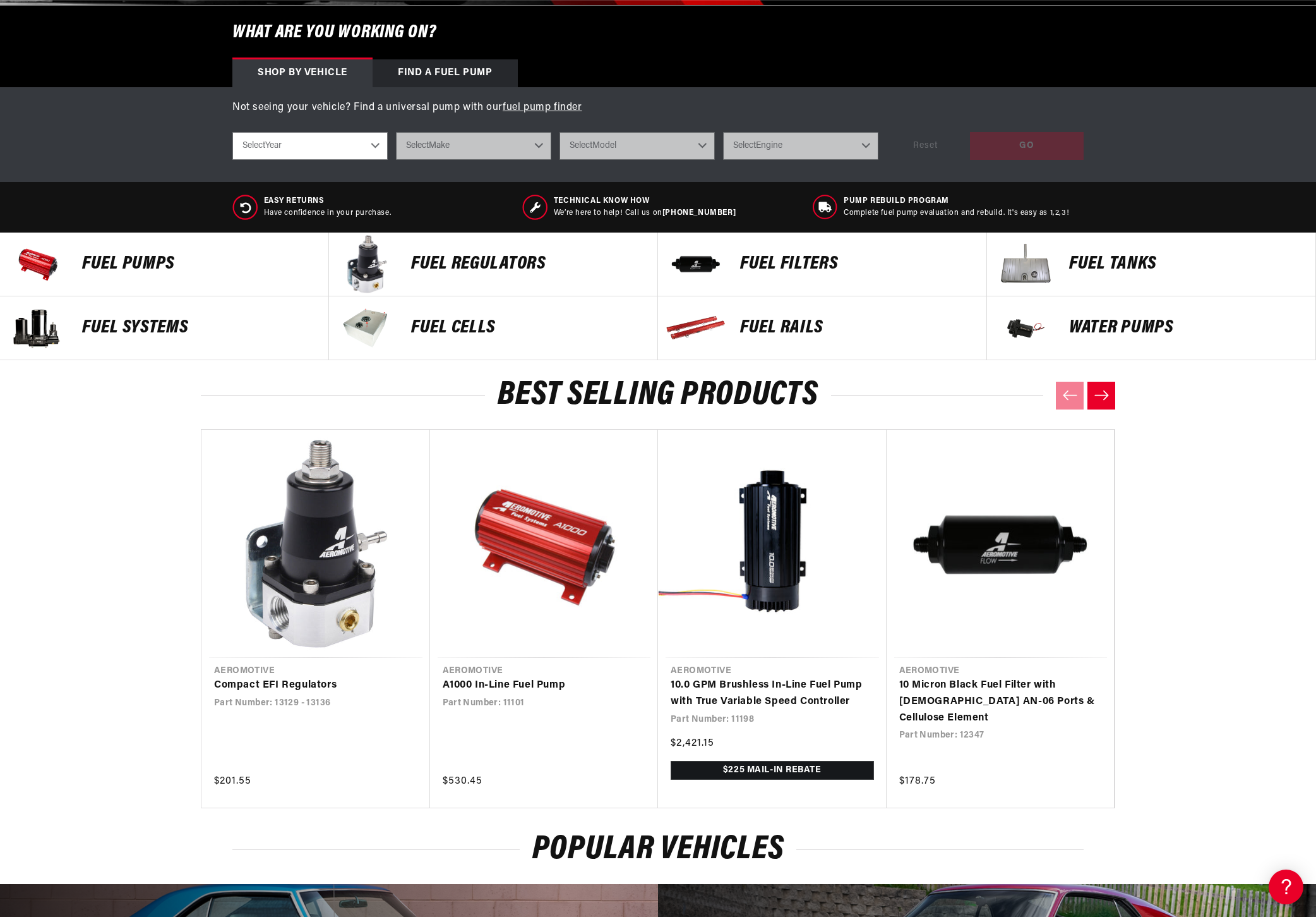
click at [148, 329] on p "Fuel Systems" at bounding box center [199, 328] width 234 height 19
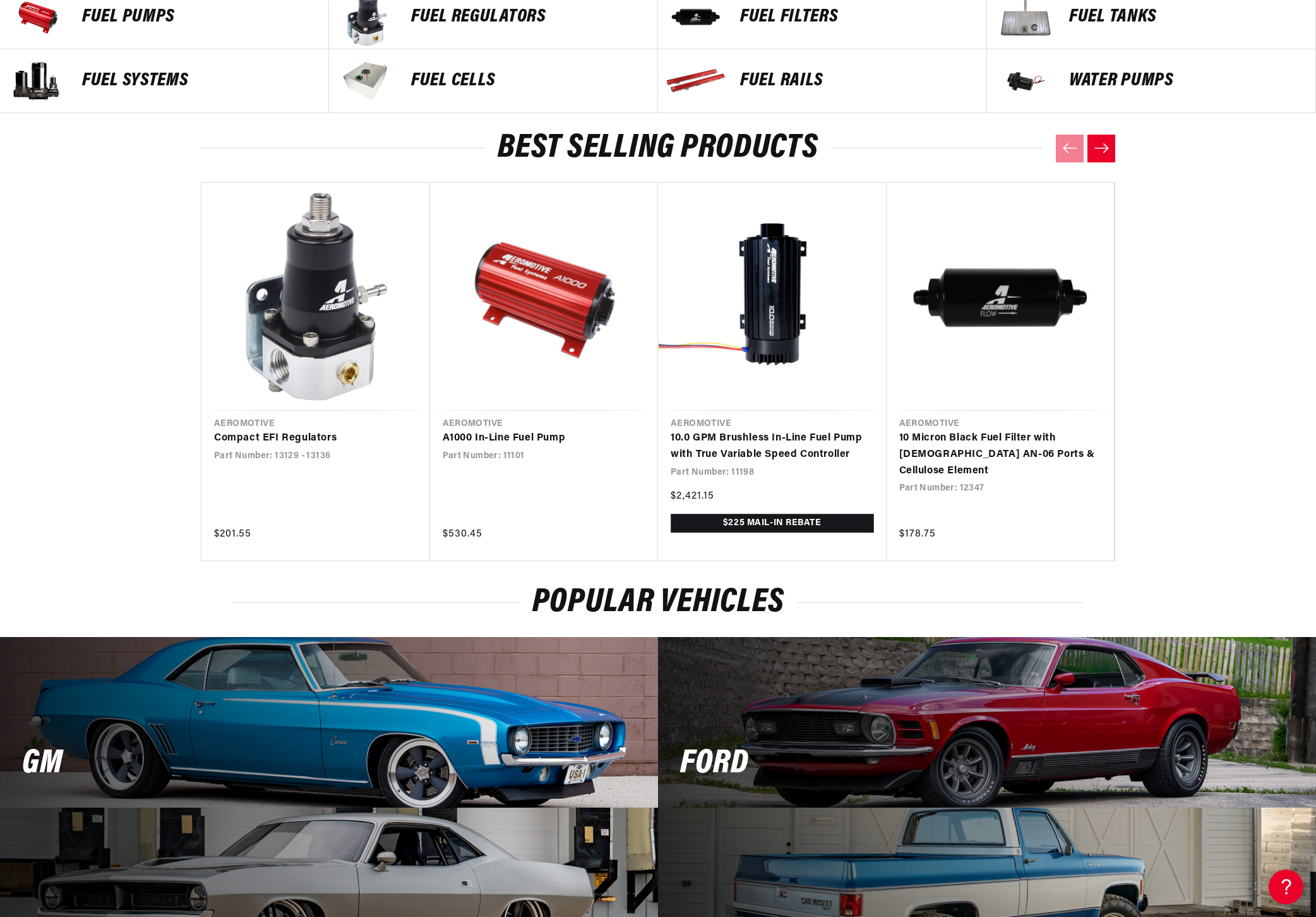
scroll to position [727, 0]
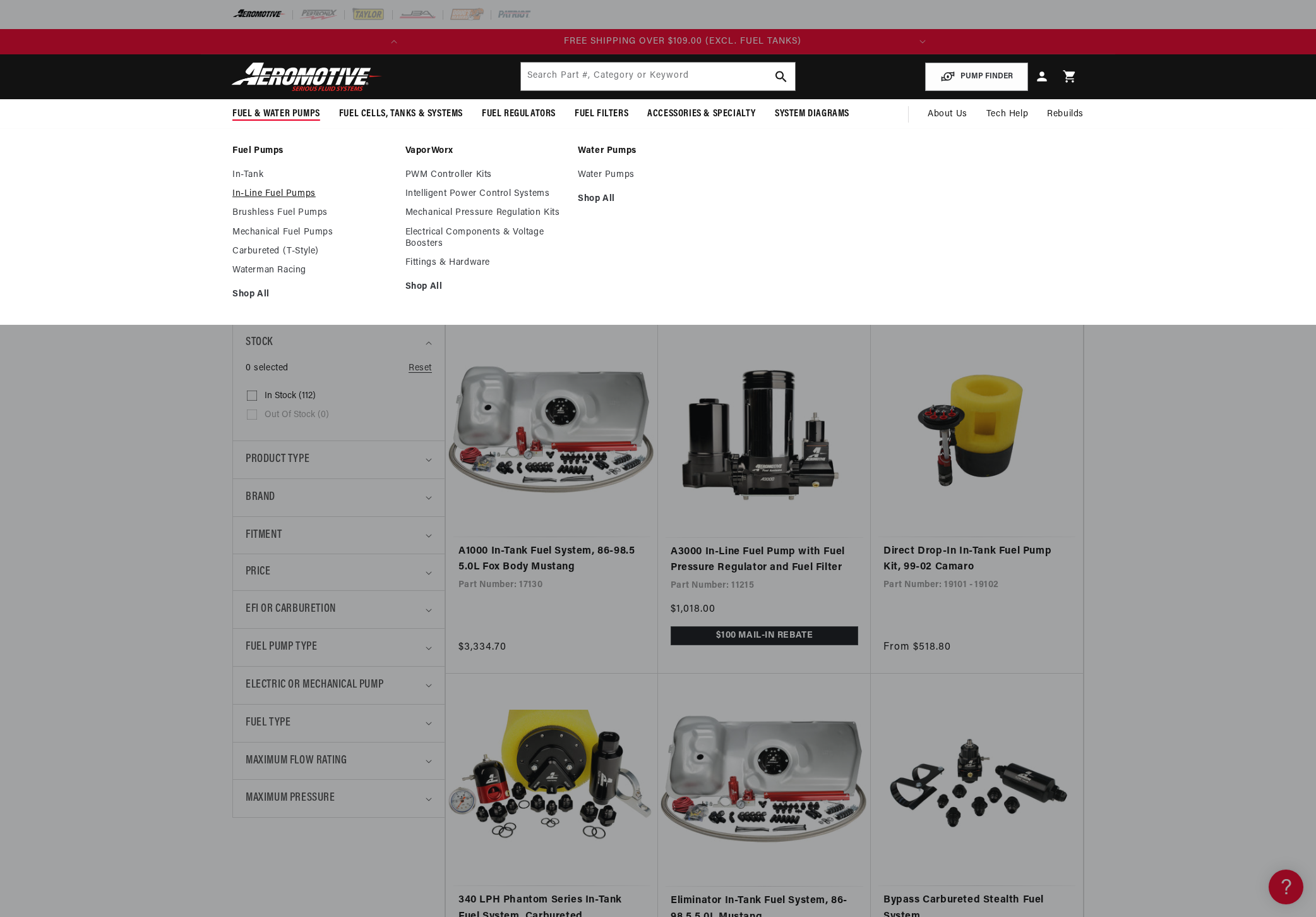
scroll to position [0, 500]
click at [251, 172] on link "In-Tank" at bounding box center [312, 175] width 160 height 11
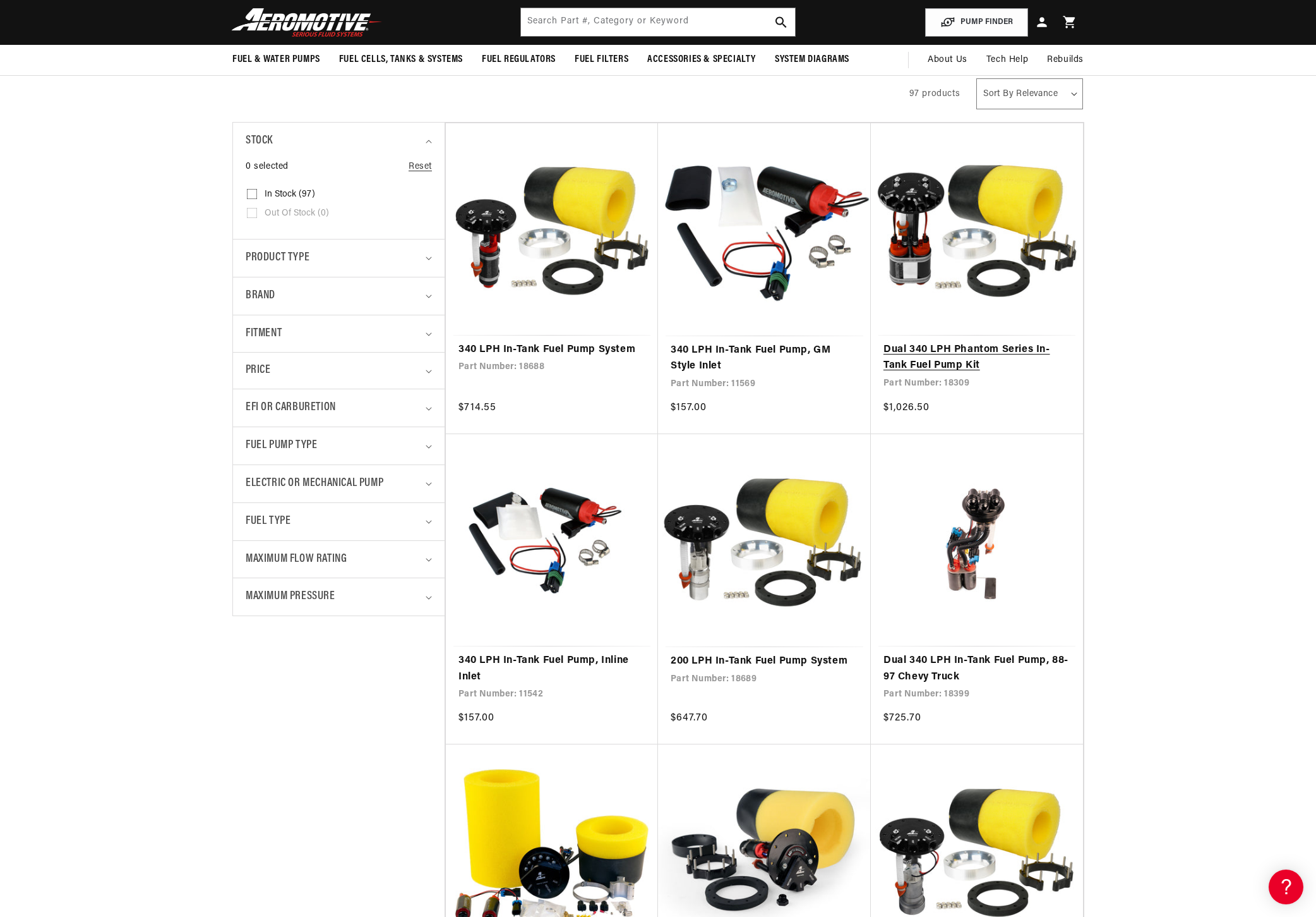
scroll to position [0, 22]
click at [901, 356] on link "Dual 340 LPH Phantom Series In-Tank Fuel Pump Kit" at bounding box center [977, 358] width 187 height 32
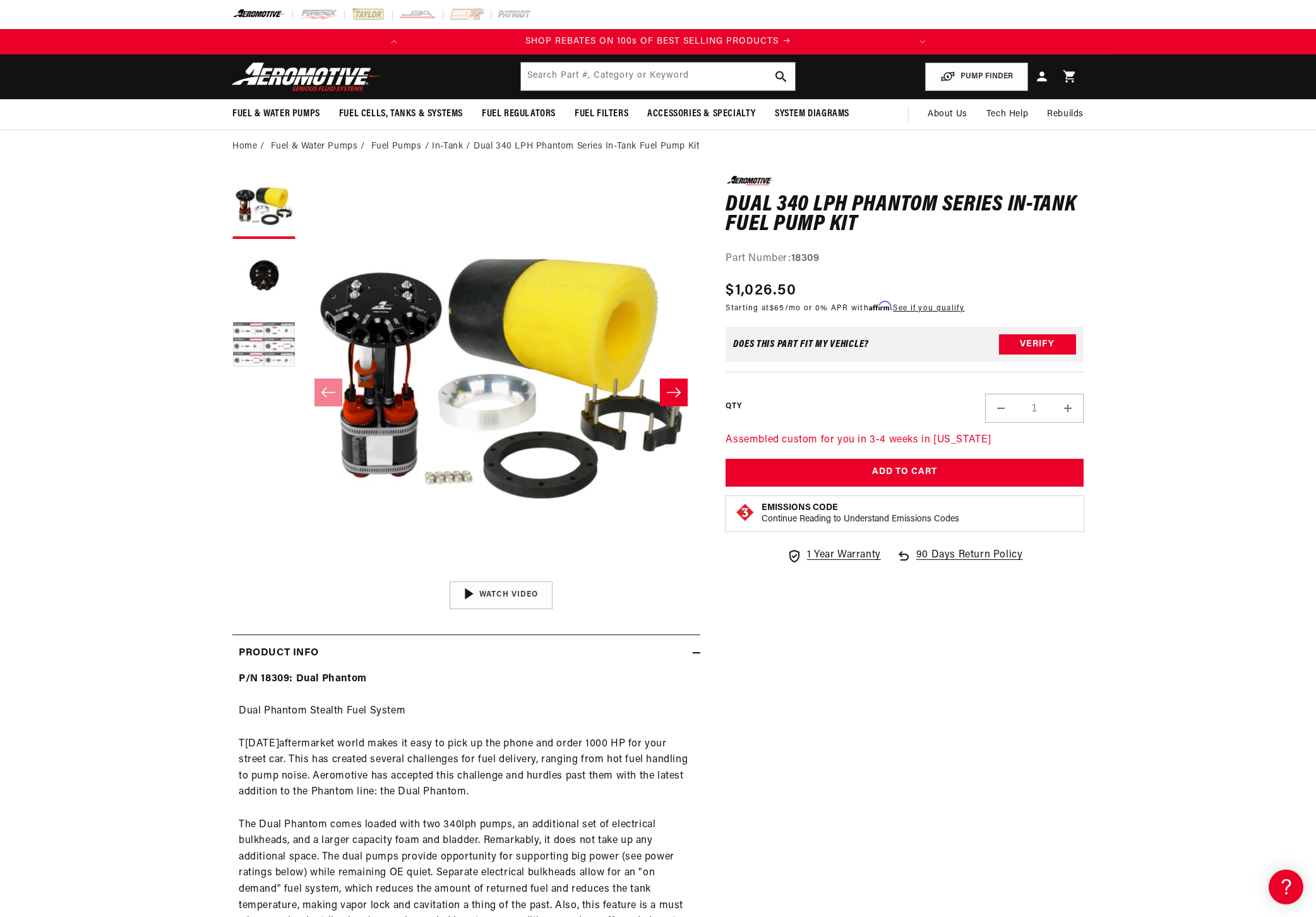
click at [262, 338] on button "Load image 3 in gallery view" at bounding box center [264, 346] width 63 height 63
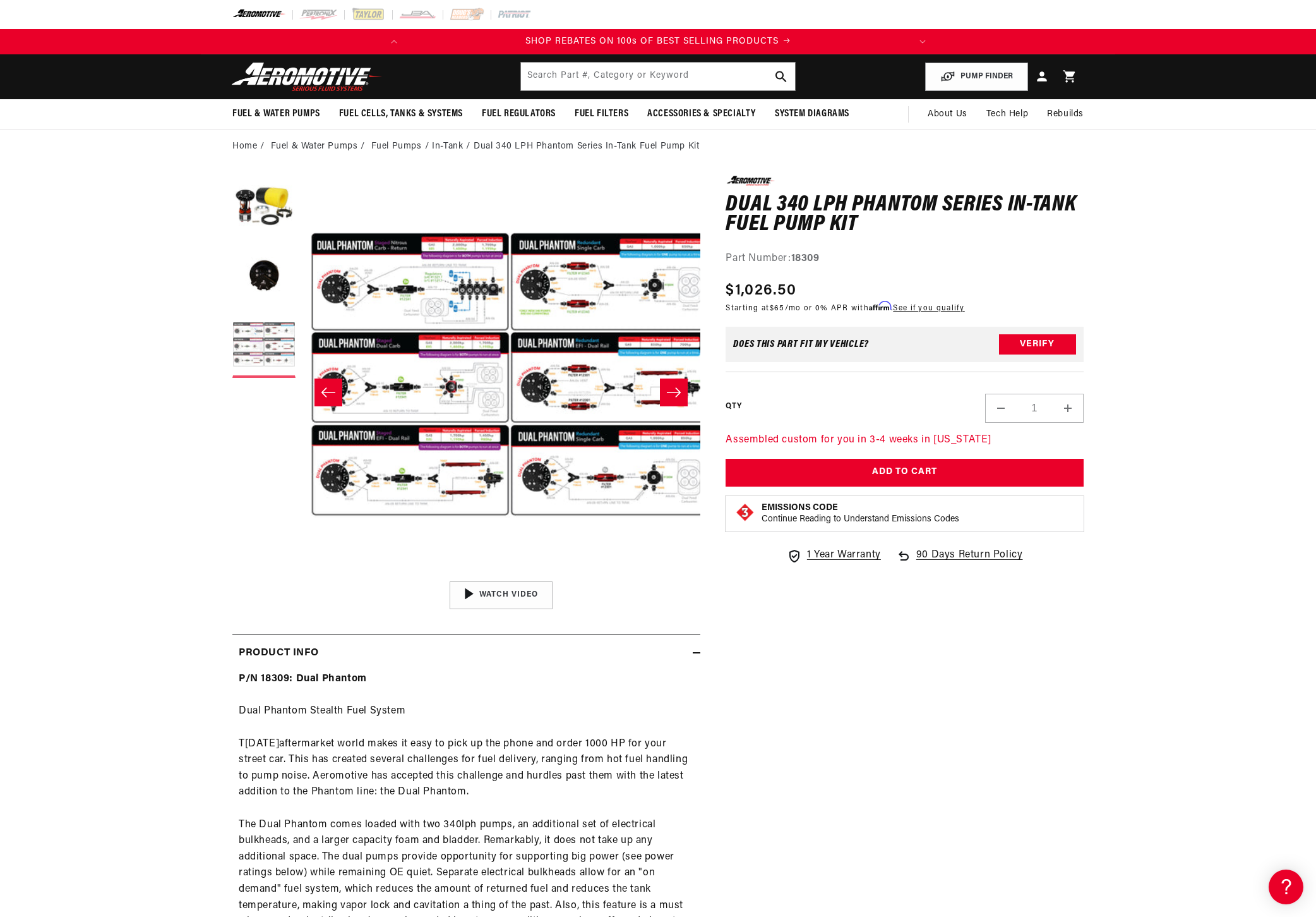
scroll to position [0, 798]
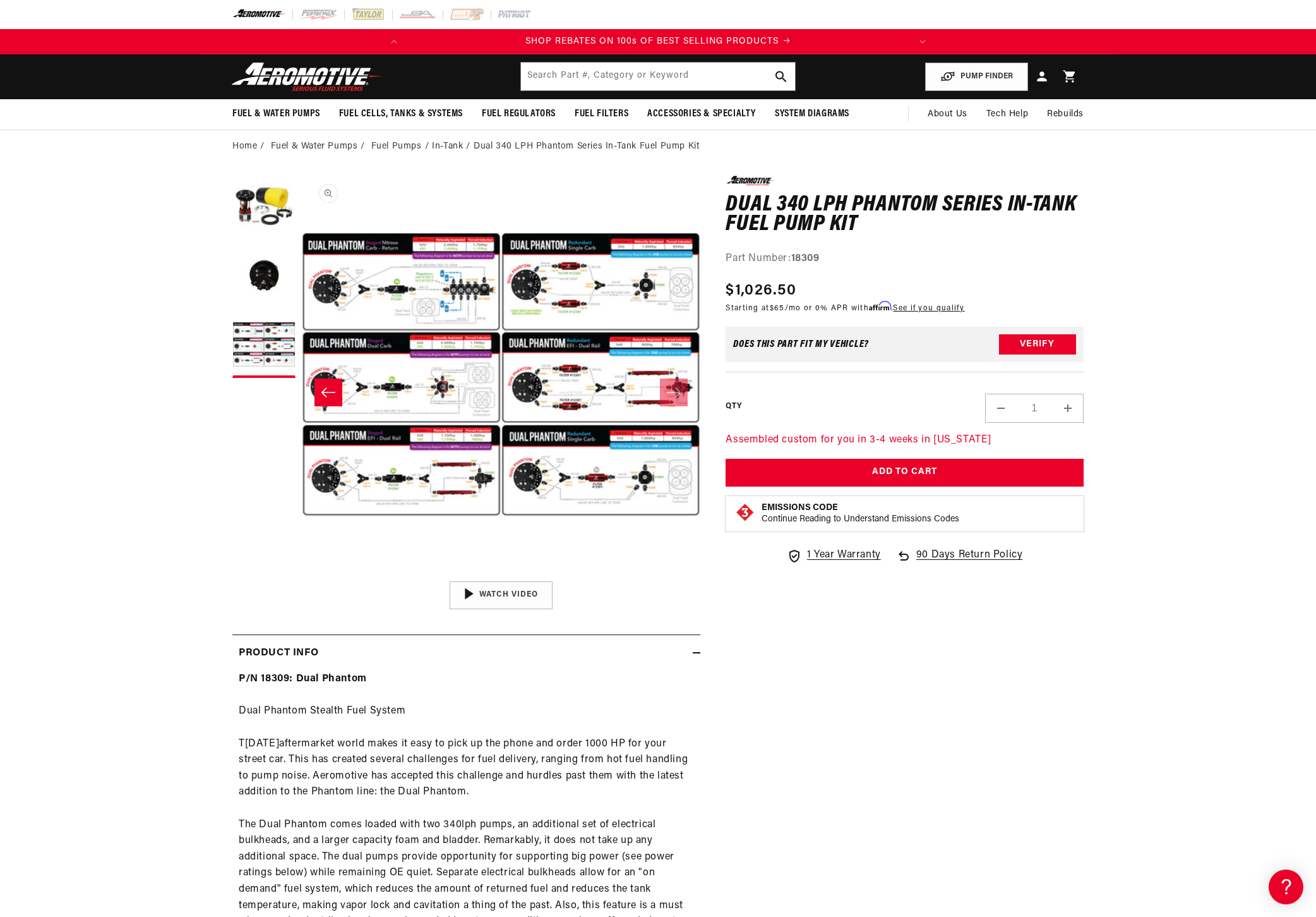
click at [302, 575] on button "Open media 3 in modal" at bounding box center [302, 575] width 0 height 0
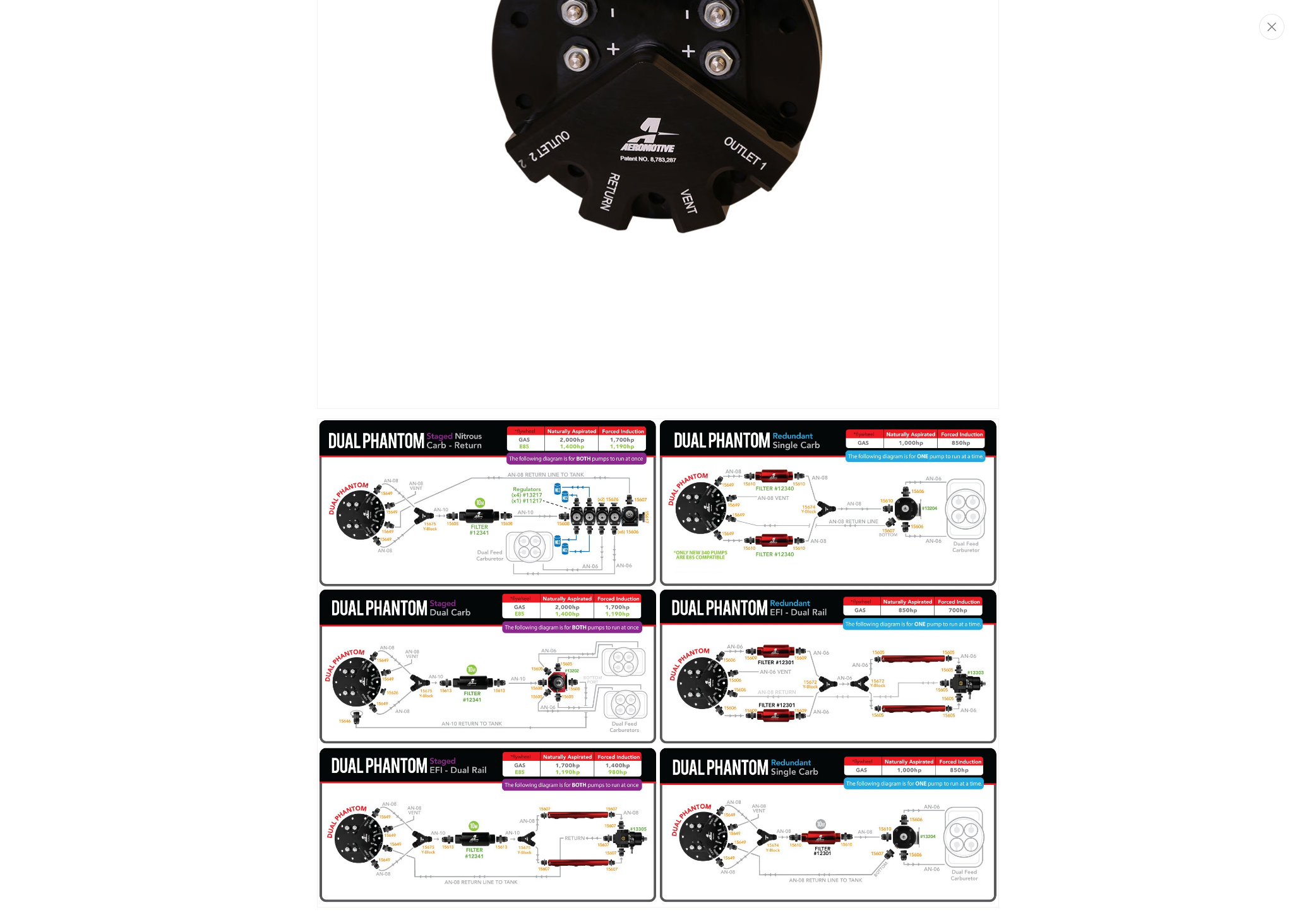
scroll to position [0, 500]
click at [1266, 31] on button "Close" at bounding box center [1272, 27] width 25 height 26
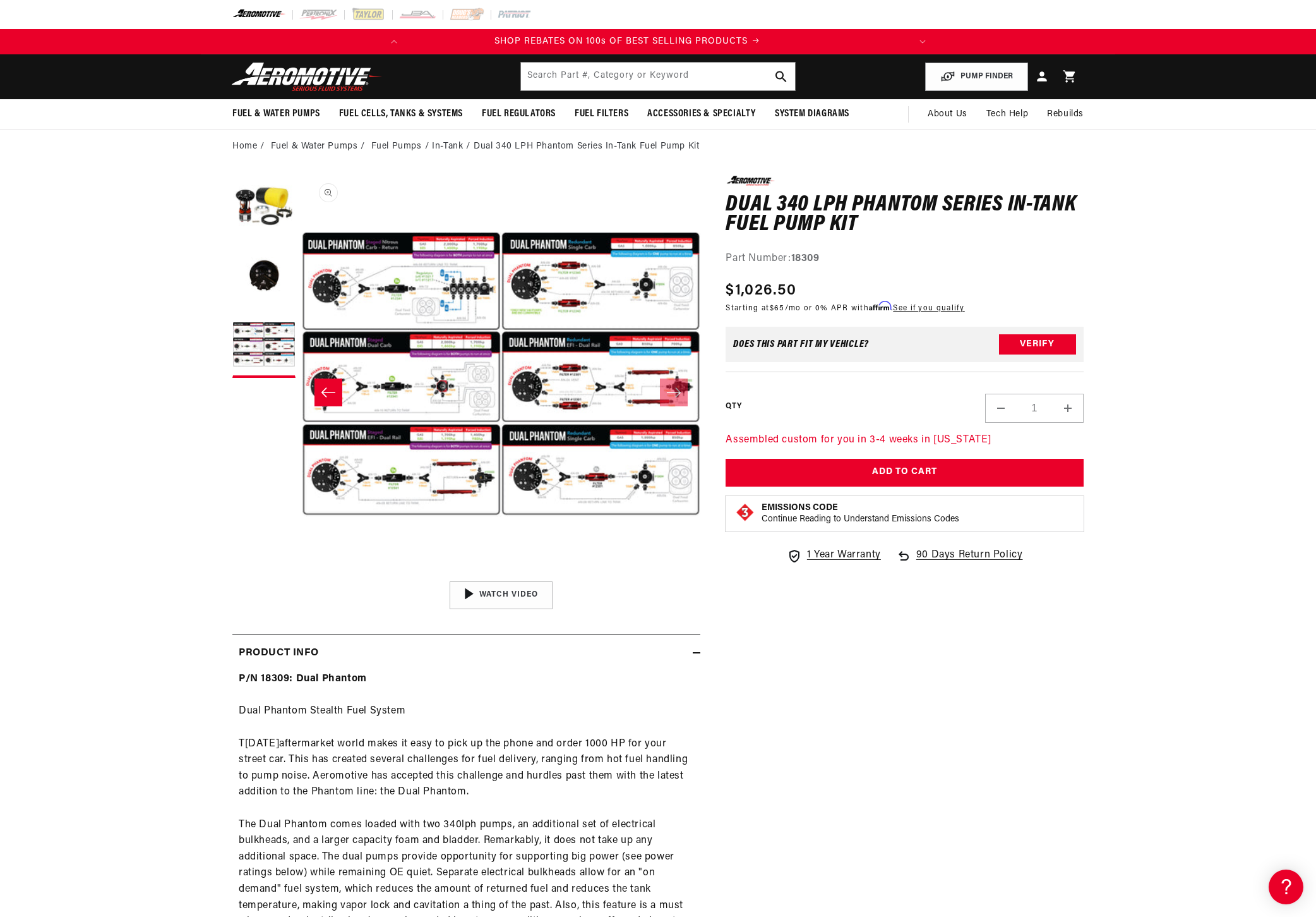
scroll to position [0, 0]
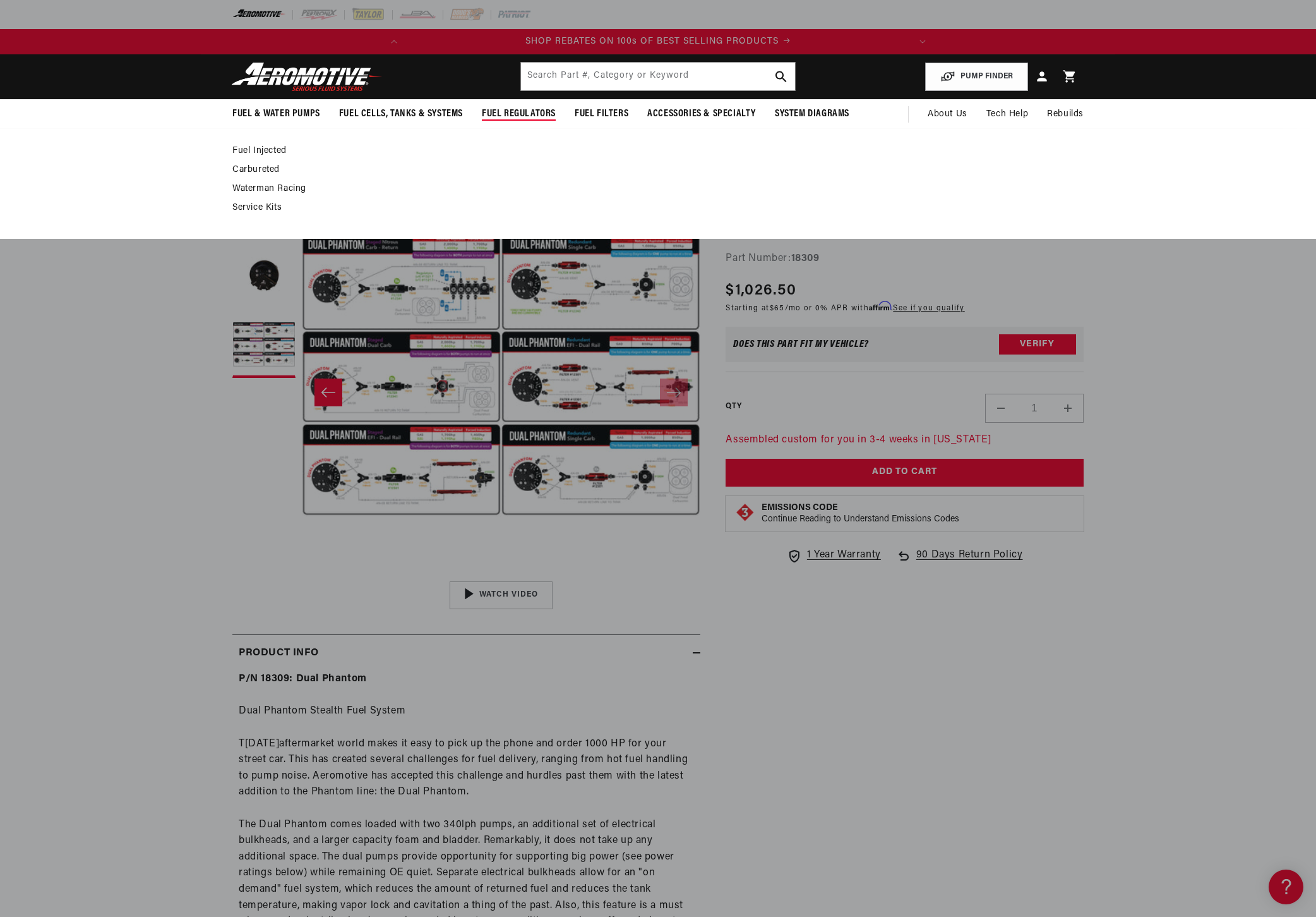
click at [267, 154] on link "Fuel Injected" at bounding box center [651, 151] width 839 height 11
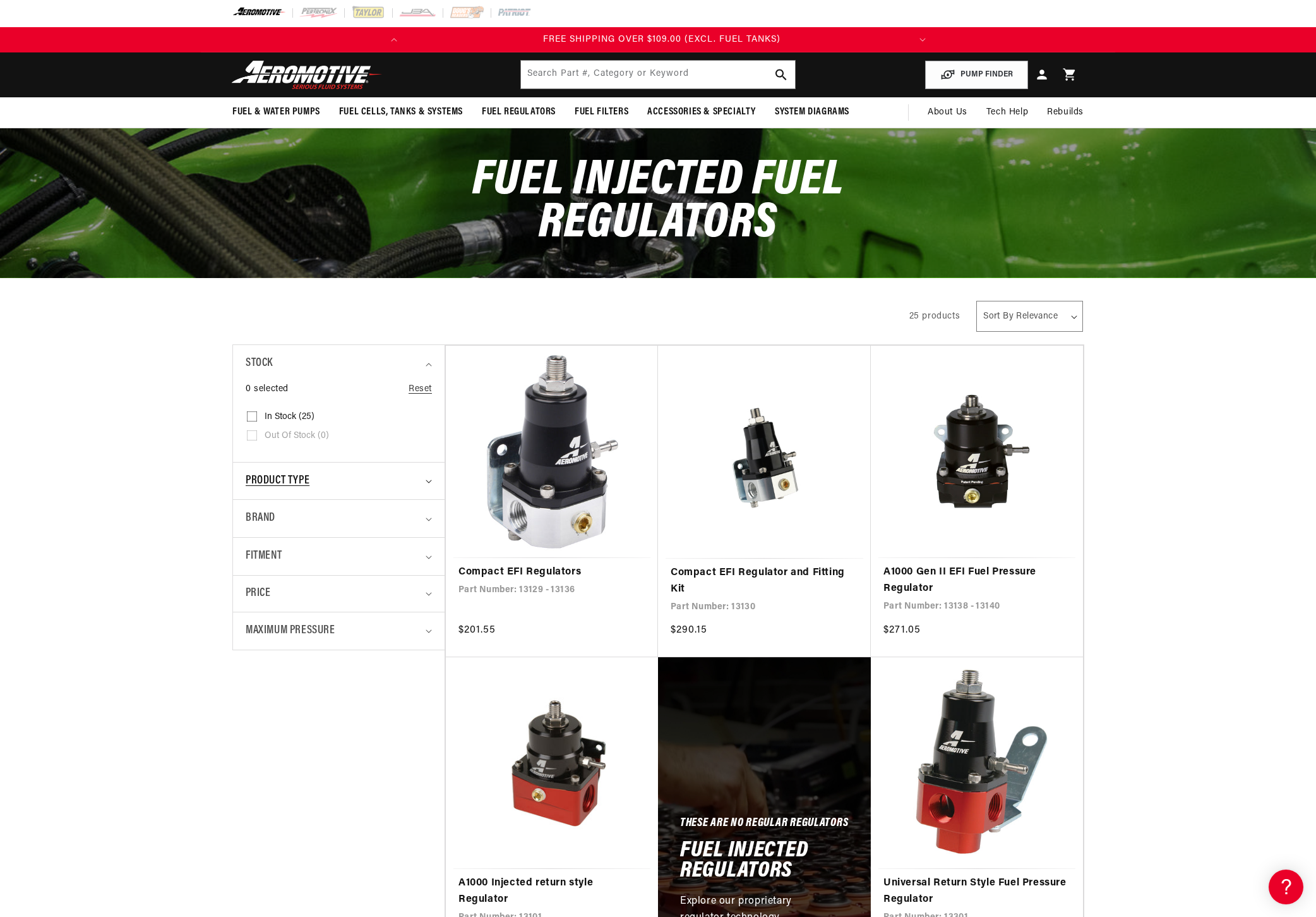
scroll to position [3, 0]
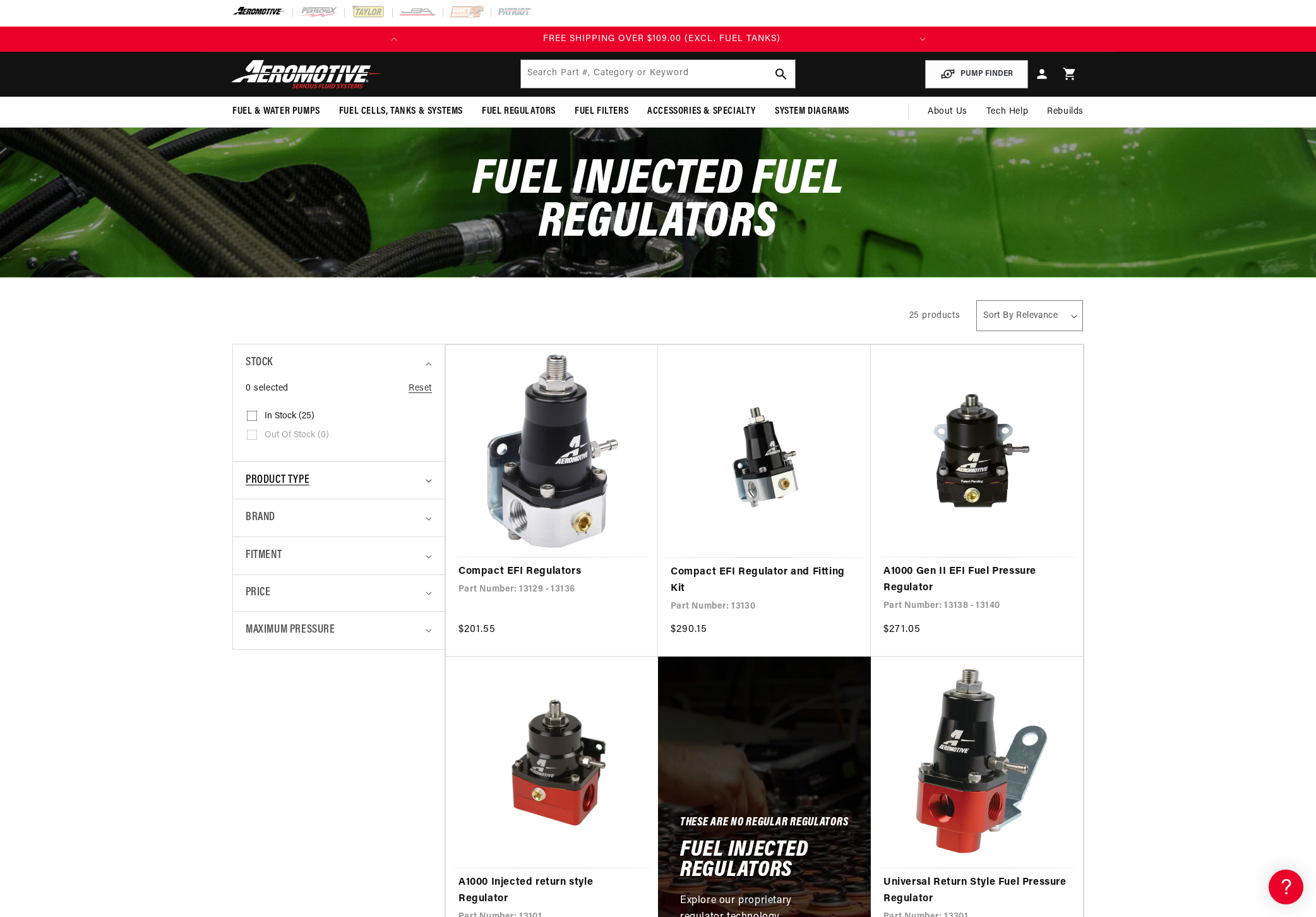
click at [422, 476] on summary "Product type" at bounding box center [339, 480] width 186 height 37
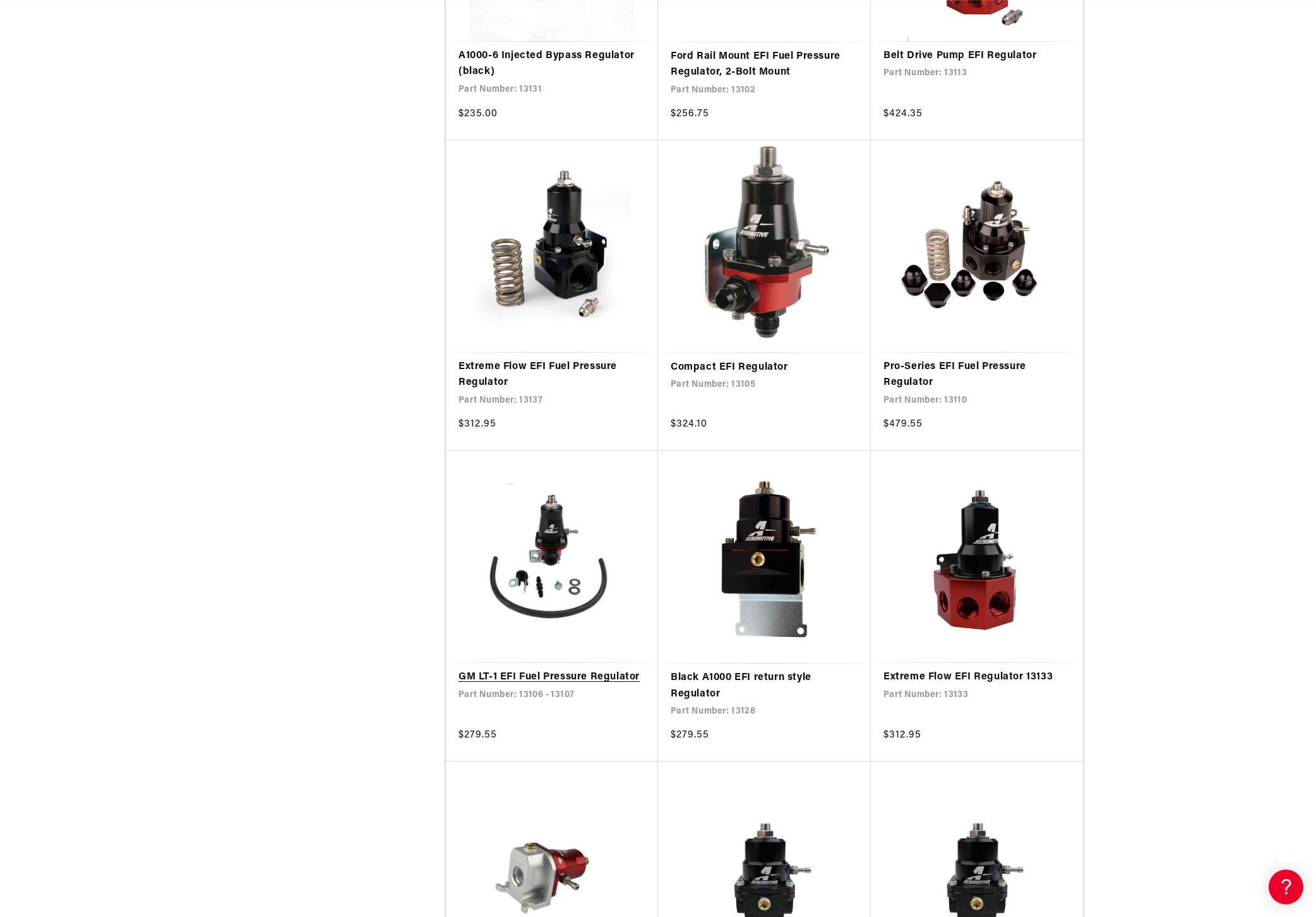
scroll to position [0, 0]
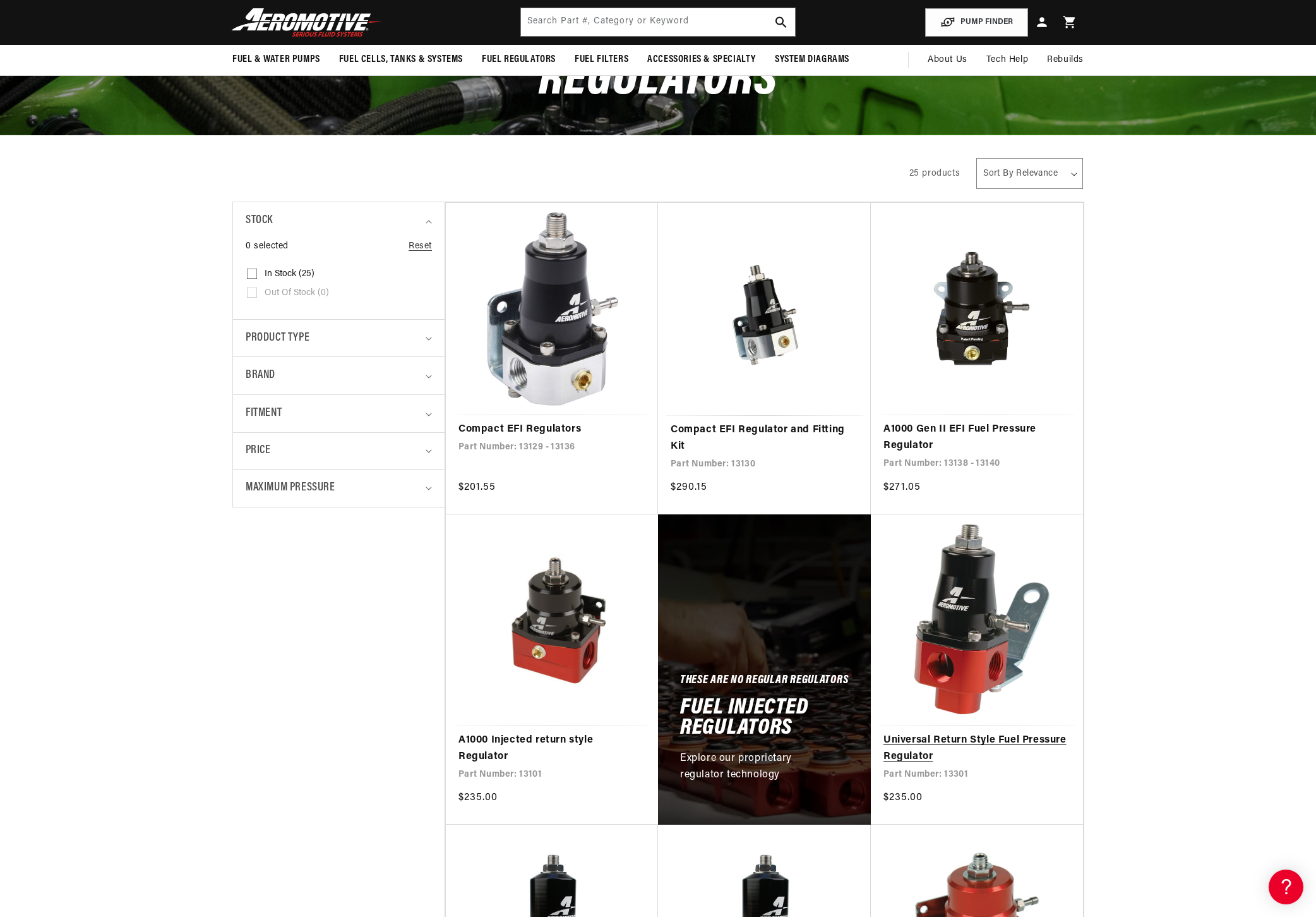
click at [977, 732] on link "Universal Return Style Fuel Pressure Regulator" at bounding box center [977, 748] width 187 height 32
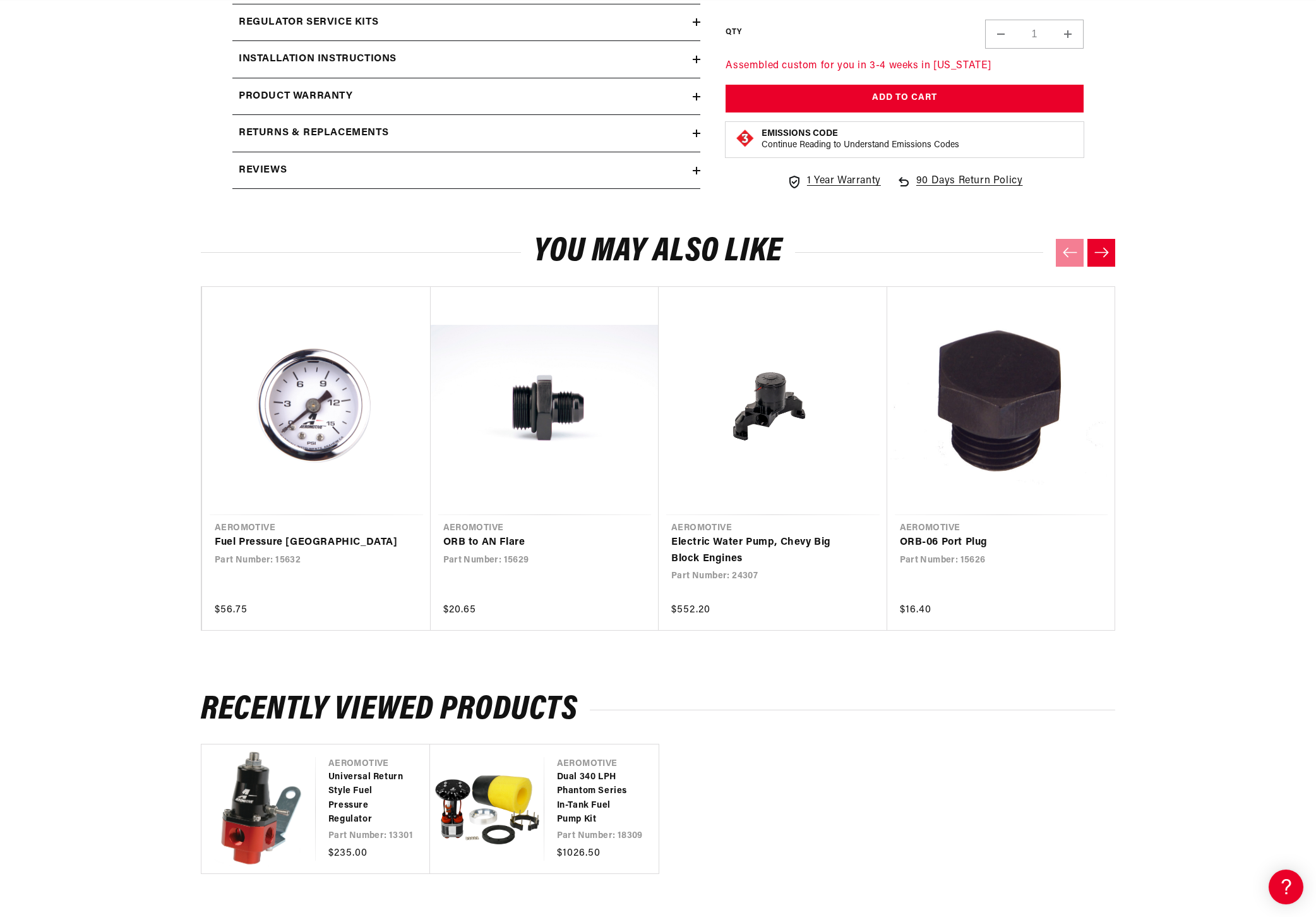
scroll to position [0, 500]
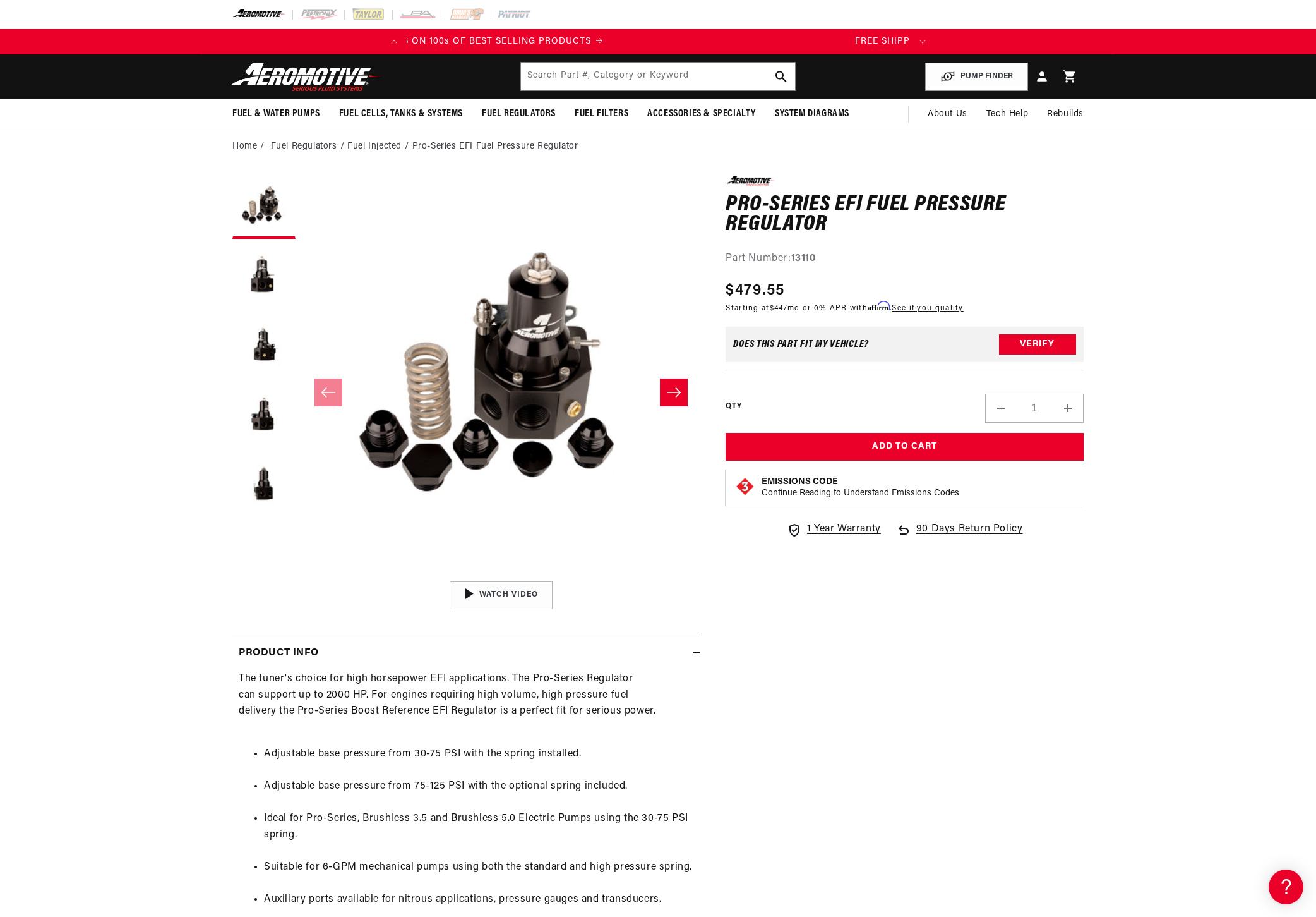
click at [384, 149] on li "Fuel Injected" at bounding box center [380, 147] width 64 height 14
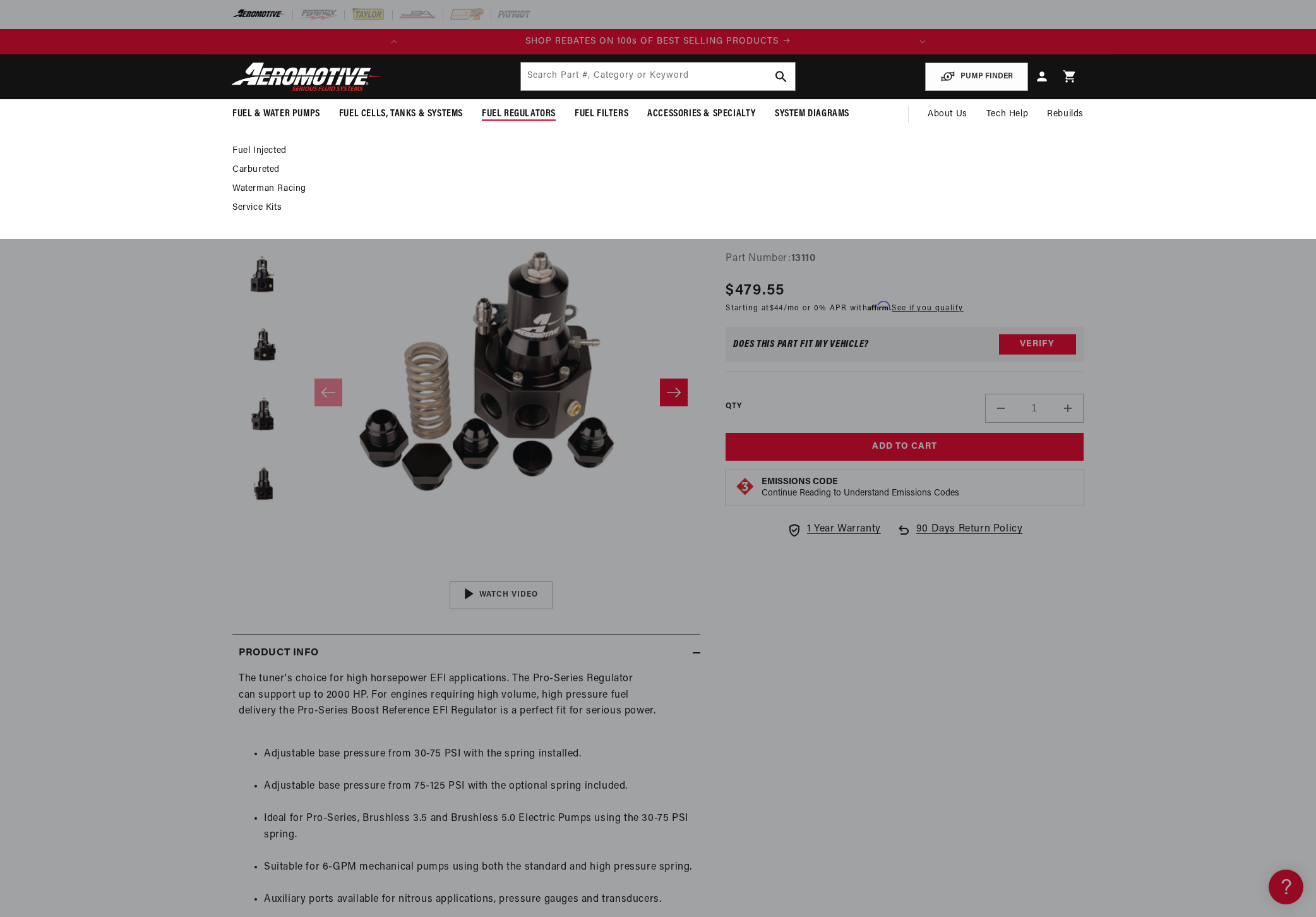
click at [273, 153] on link "Fuel Injected" at bounding box center [651, 151] width 839 height 11
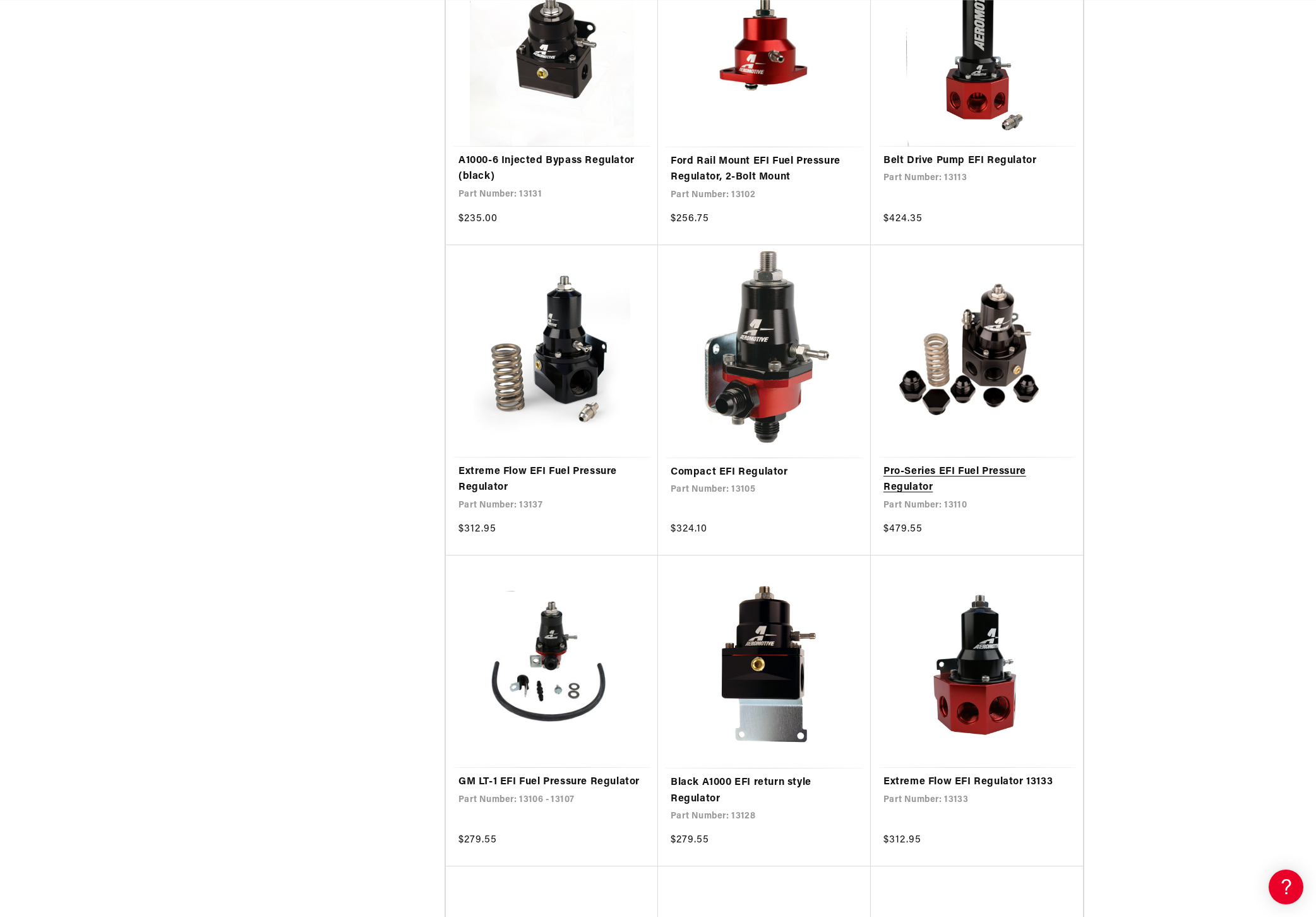
click at [914, 472] on link "Pro-Series EFI Fuel Pressure Regulator" at bounding box center [977, 480] width 187 height 32
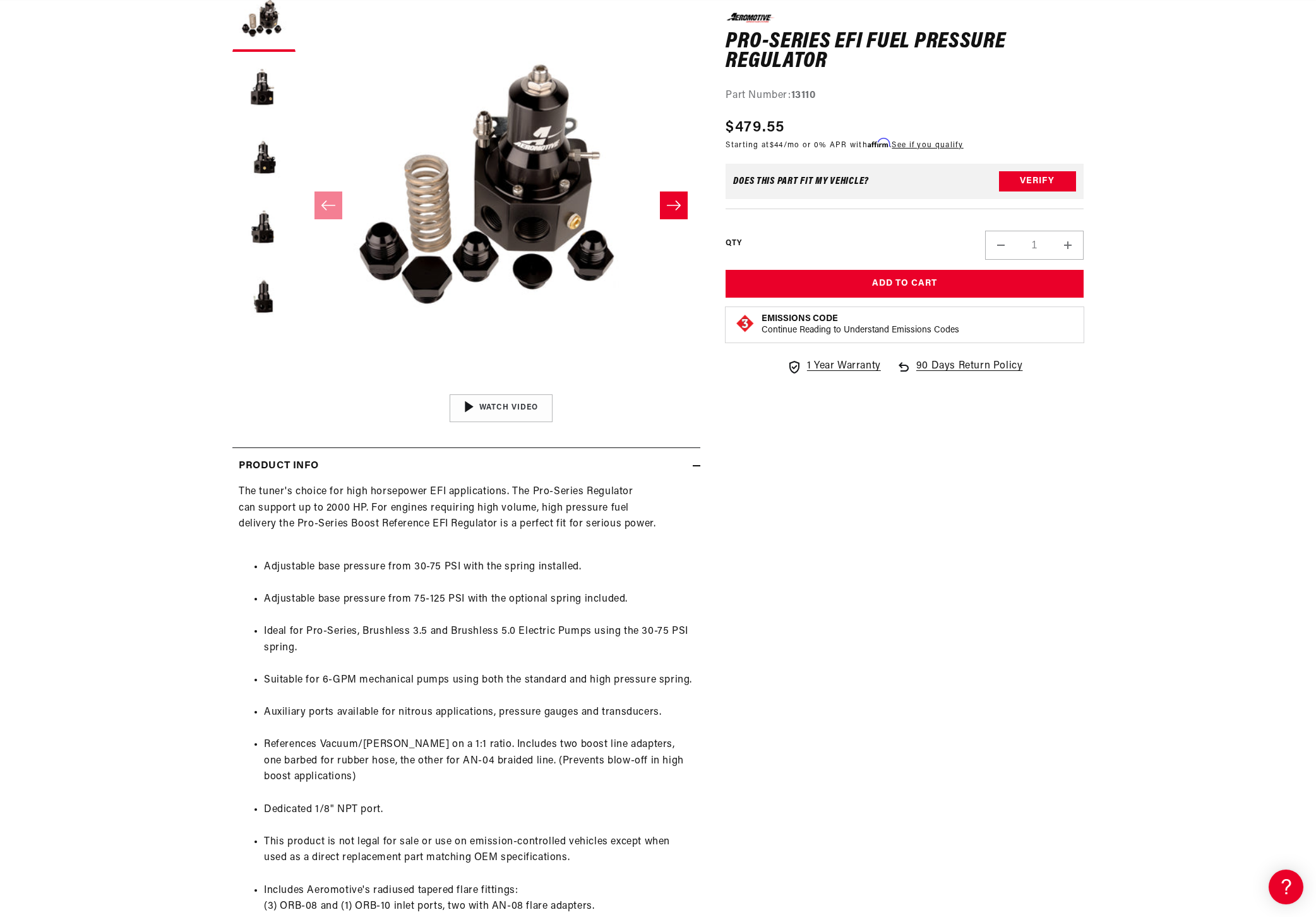
scroll to position [0, 500]
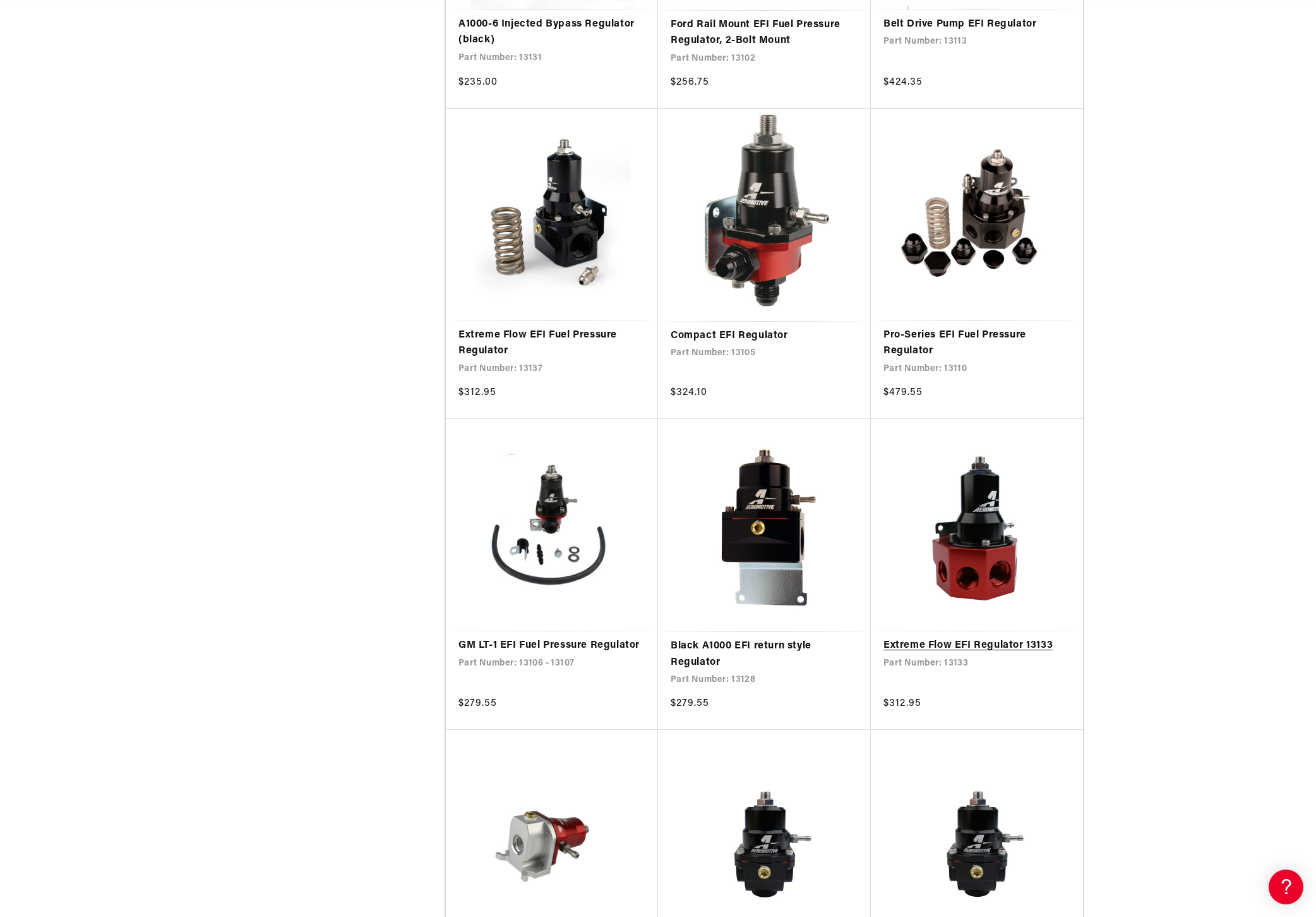
scroll to position [1537, 0]
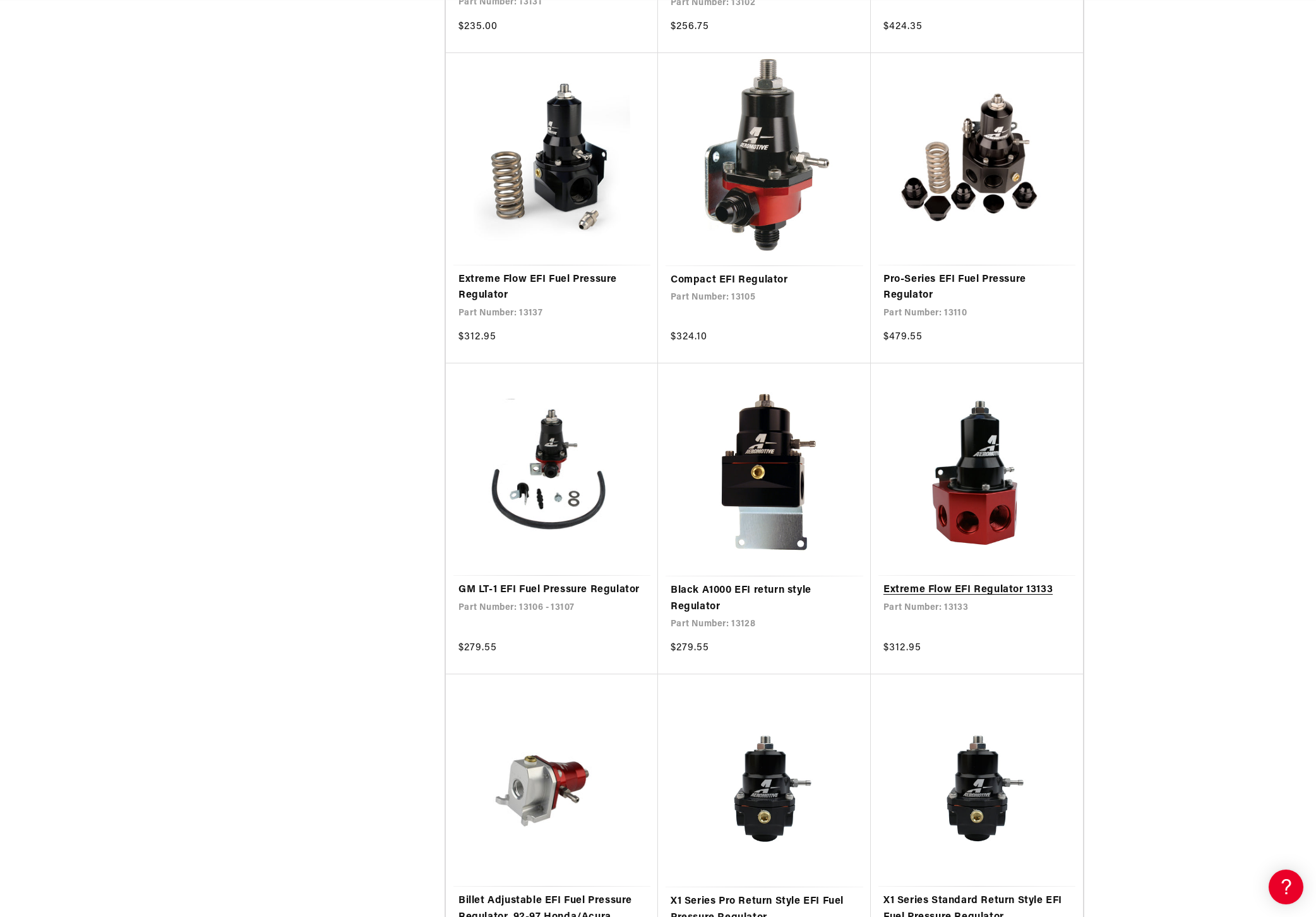
click at [996, 588] on link "Extreme Flow EFI Regulator 13133" at bounding box center [977, 589] width 187 height 16
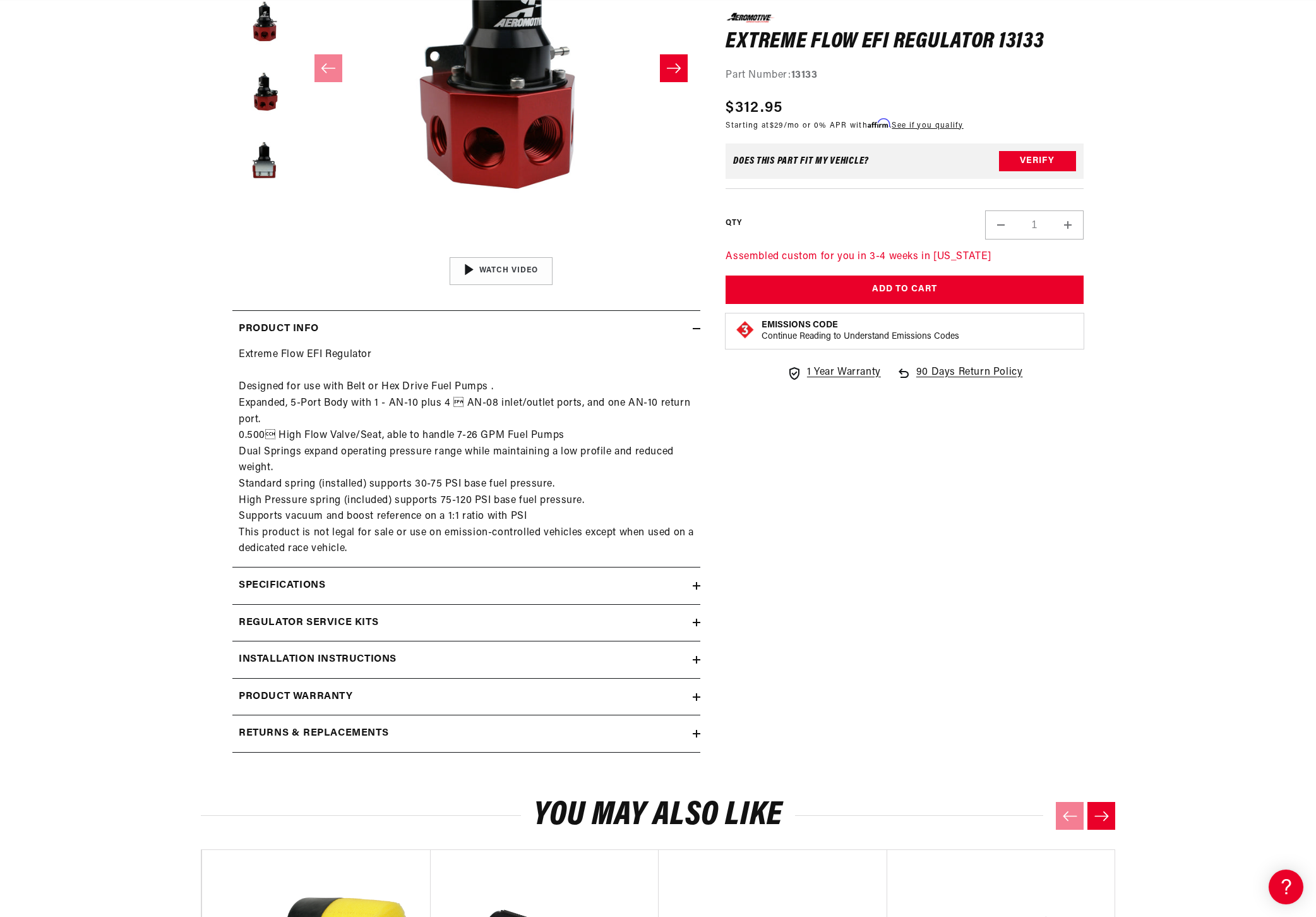
scroll to position [326, 0]
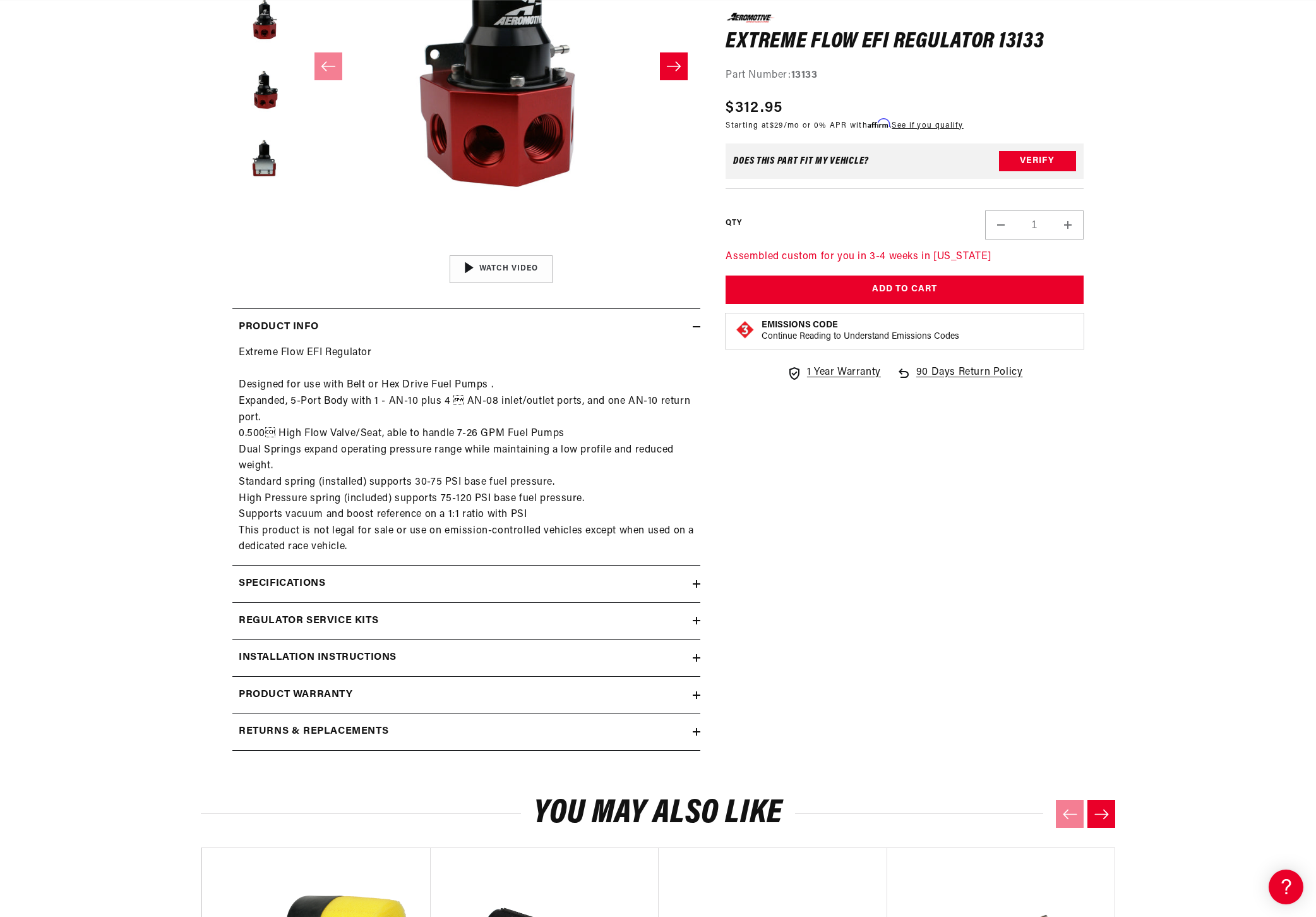
click at [677, 581] on div "Specifications" at bounding box center [462, 583] width 460 height 16
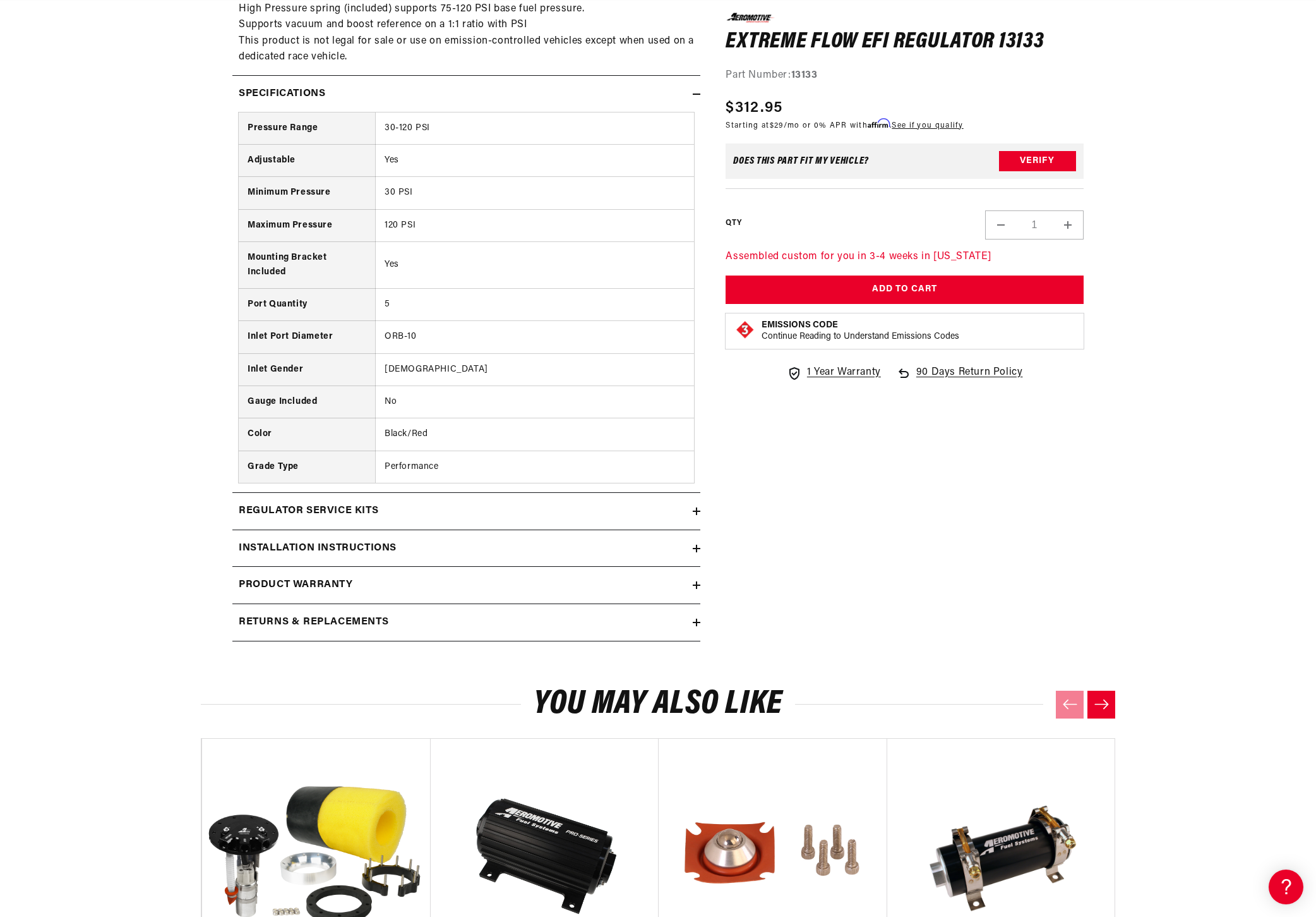
scroll to position [0, 500]
click at [345, 513] on h2 "Regulator Service Kits" at bounding box center [309, 511] width 140 height 16
